Goal: Transaction & Acquisition: Purchase product/service

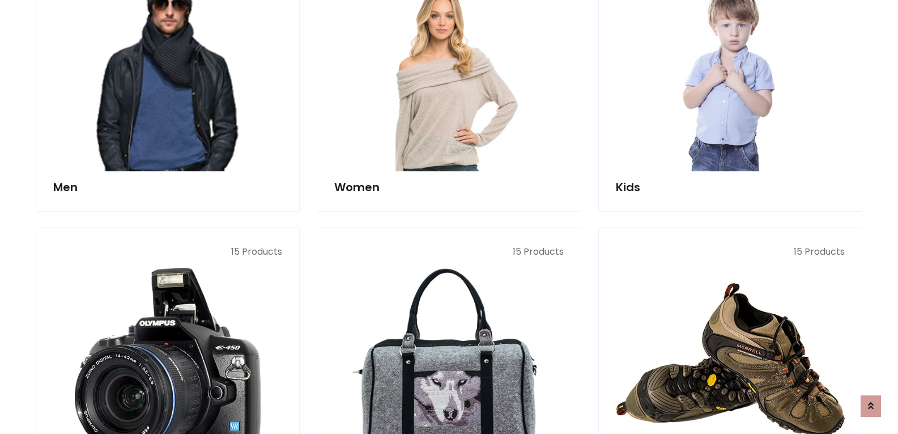
scroll to position [623, 0]
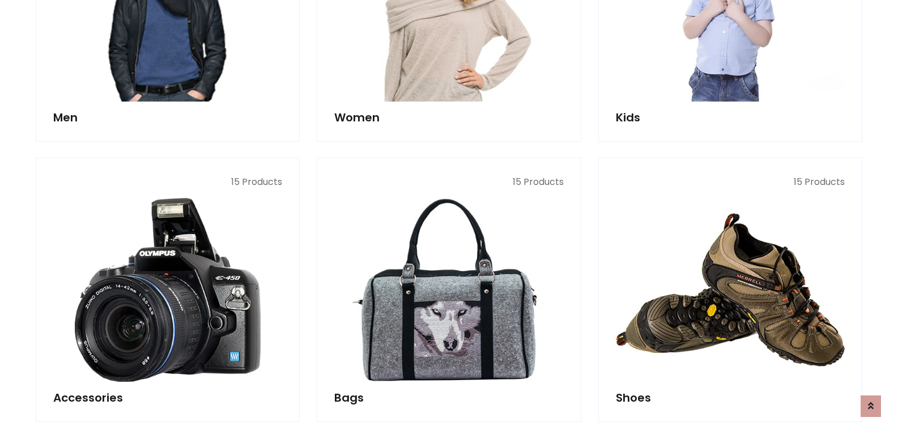
click at [402, 99] on img at bounding box center [449, 10] width 275 height 220
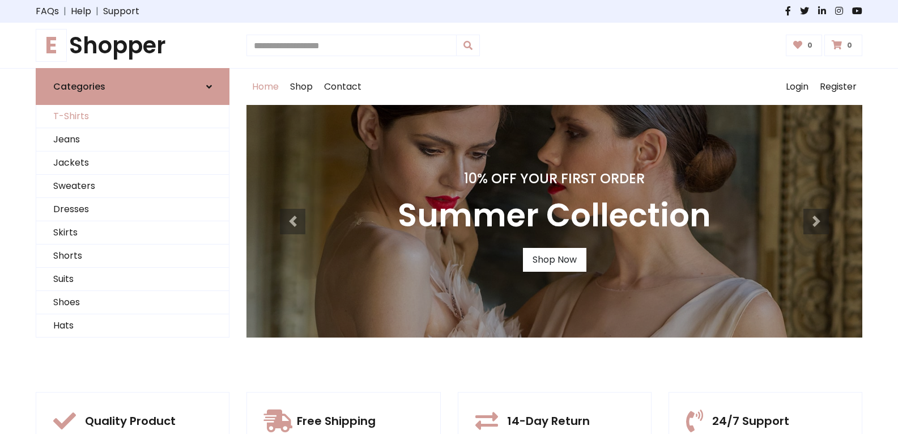
click at [115, 111] on link "T-Shirts" at bounding box center [132, 116] width 193 height 23
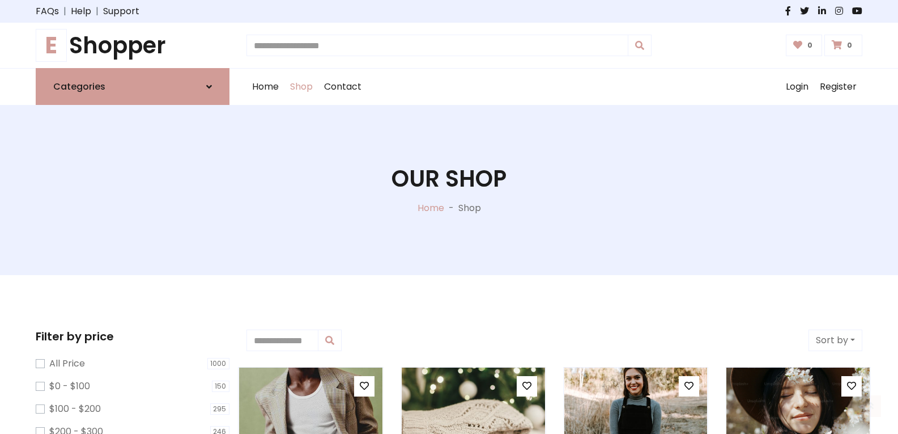
click at [0, 82] on div "Categories T-Shirts Jeans Jackets Sweaters Dresses Skirts Shorts Suits Shoes Ha…" at bounding box center [449, 86] width 898 height 37
